Goal: Obtain resource: Download file/media

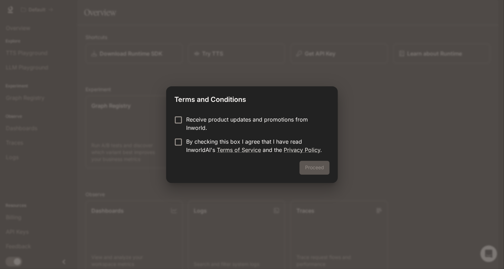
click at [177, 147] on label "By checking this box I agree that I have read InworldAI's Terms of Service and …" at bounding box center [247, 145] width 153 height 17
click at [308, 163] on button "Proceed" at bounding box center [315, 168] width 30 height 14
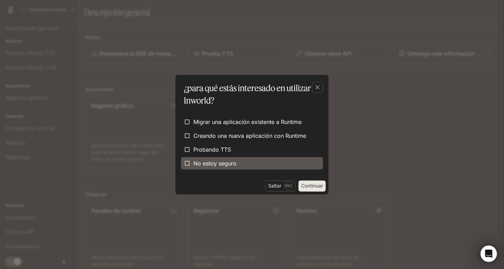
click at [194, 163] on span "No estoy seguro" at bounding box center [214, 163] width 43 height 8
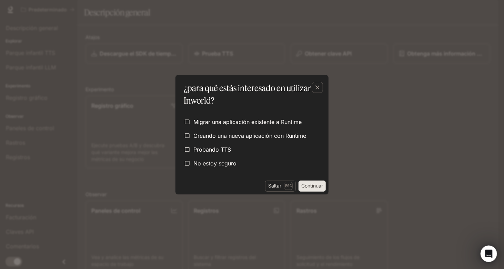
click at [313, 187] on button "Continuar" at bounding box center [312, 185] width 27 height 11
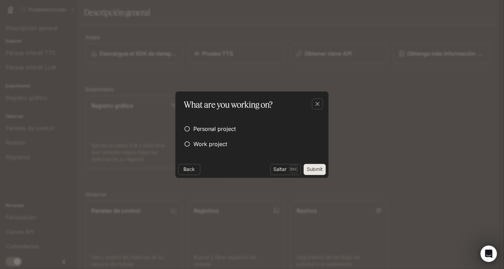
click at [279, 118] on form "Personal project Work project" at bounding box center [252, 136] width 142 height 50
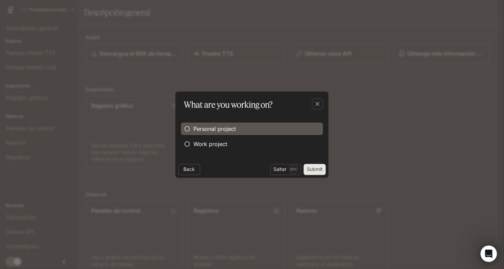
click at [205, 129] on span "Personal project" at bounding box center [214, 128] width 42 height 8
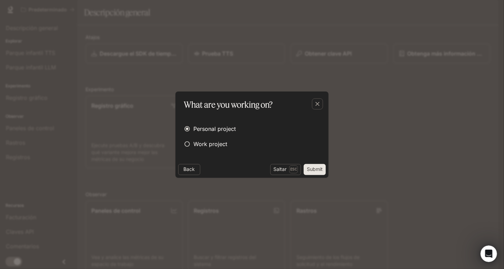
click at [311, 169] on button "Submit" at bounding box center [315, 169] width 22 height 11
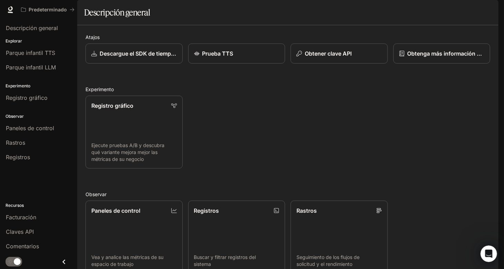
click at [61, 263] on icon "Close drawer" at bounding box center [63, 261] width 9 height 9
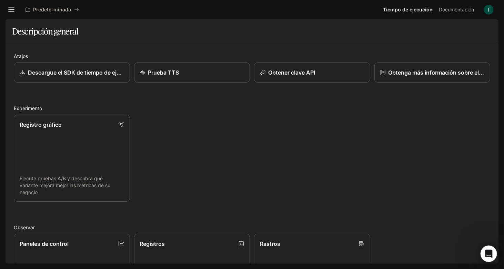
click at [14, 11] on icon "open drawer" at bounding box center [11, 9] width 7 height 7
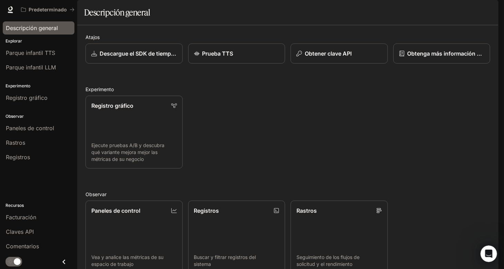
click at [26, 27] on span "Descripción general" at bounding box center [32, 28] width 52 height 8
click at [483, 250] on div "Open Intercom Messenger" at bounding box center [487, 252] width 23 height 23
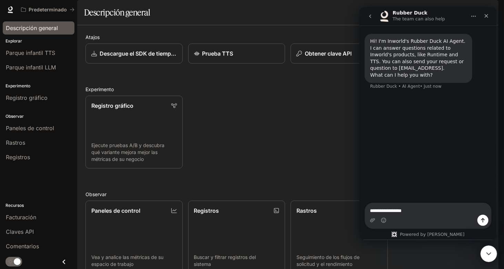
type textarea "**********"
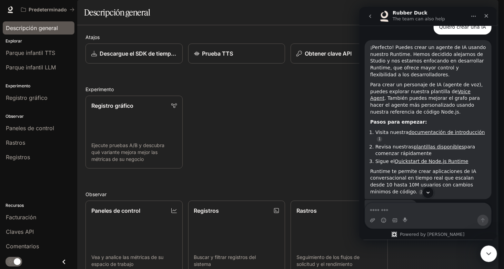
scroll to position [67, 0]
click at [459, 93] on link "Voice Agent" at bounding box center [420, 95] width 100 height 12
click at [130, 58] on p "Descargue el SDK de tiempo de ejecución" at bounding box center [138, 53] width 78 height 8
